Goal: Information Seeking & Learning: Understand process/instructions

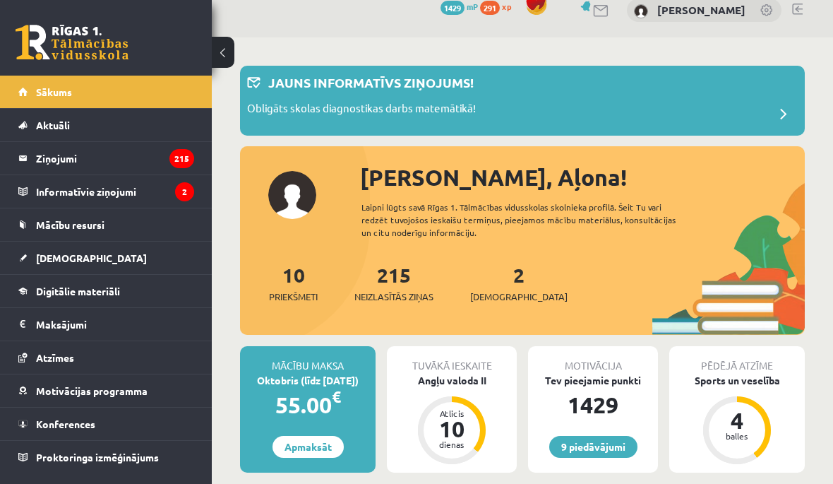
scroll to position [18, 0]
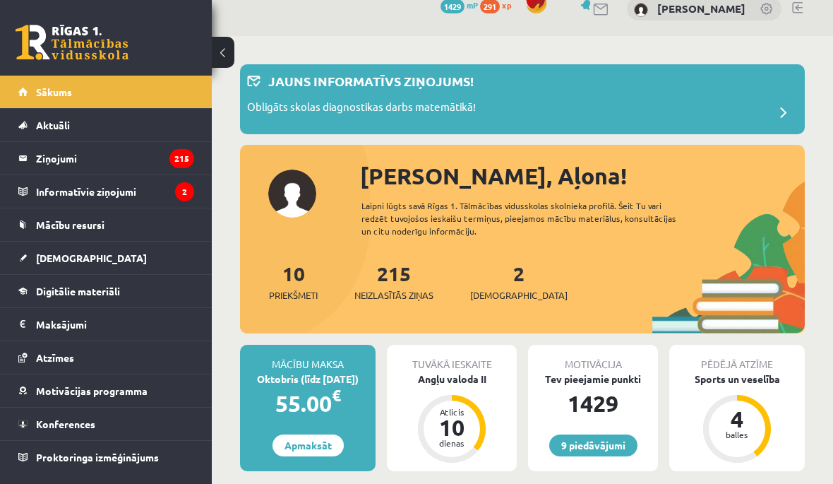
click at [726, 112] on div "Obligāts skolas diagnostikas darbs matemātikā!" at bounding box center [522, 113] width 551 height 28
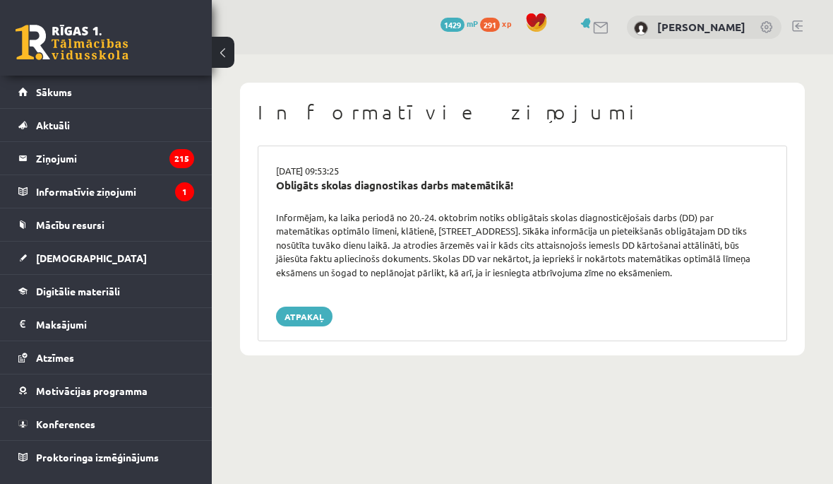
click at [44, 189] on legend "Informatīvie ziņojumi 1" at bounding box center [115, 191] width 158 height 32
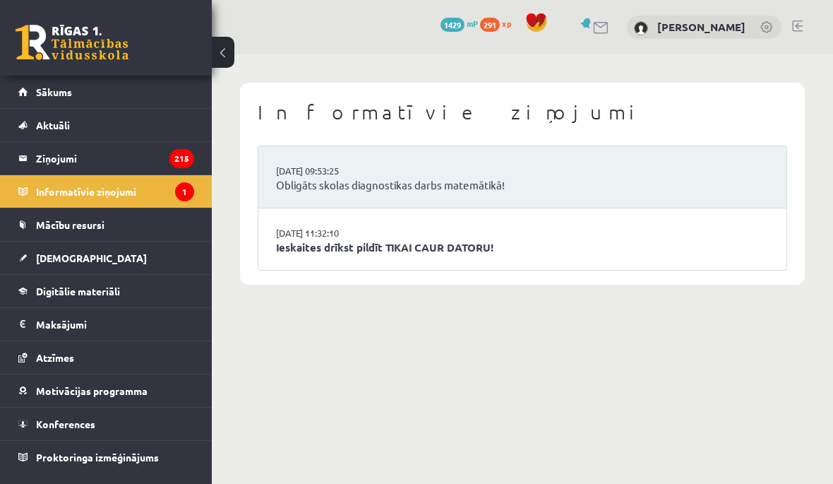
click at [581, 232] on li "[DATE] 11:32:10 Ieskaites drīkst pildīt TIKAI CAUR DATORU!" at bounding box center [522, 238] width 528 height 61
click at [448, 242] on link "Ieskaites drīkst pildīt TIKAI CAUR DATORU!" at bounding box center [522, 247] width 493 height 16
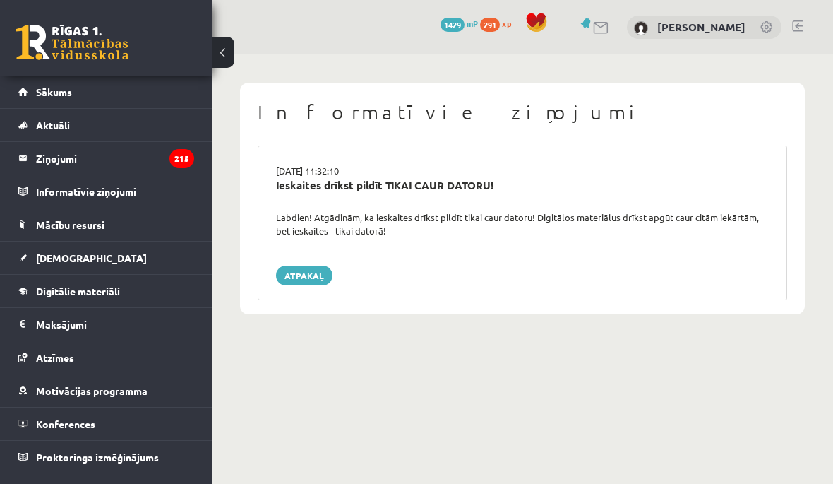
click at [46, 254] on span "[DEMOGRAPHIC_DATA]" at bounding box center [91, 257] width 111 height 13
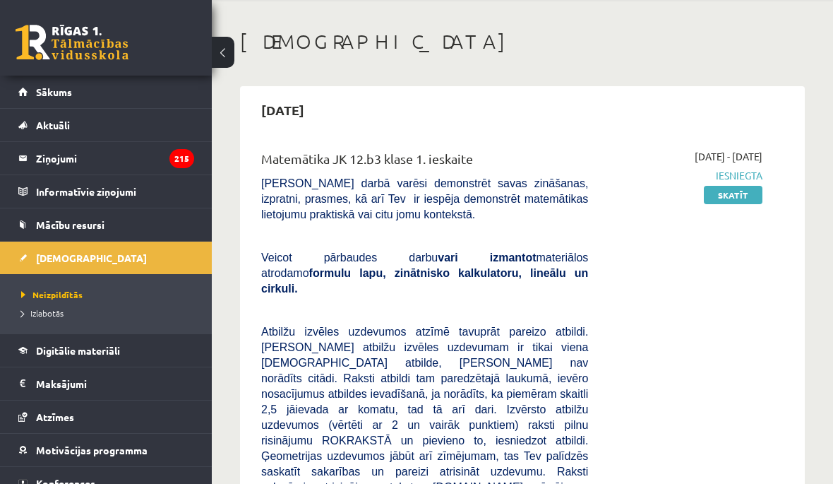
scroll to position [18, 0]
